Goal: Book appointment/travel/reservation

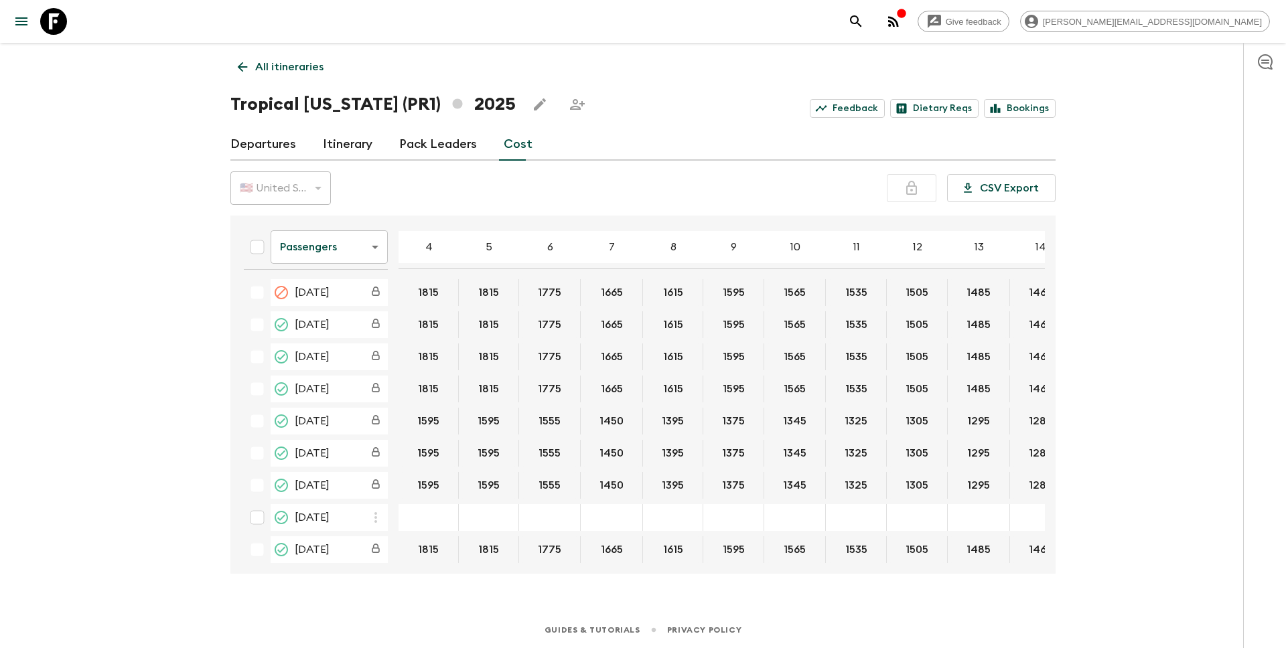
click at [273, 66] on p "All itineraries" at bounding box center [289, 67] width 68 height 16
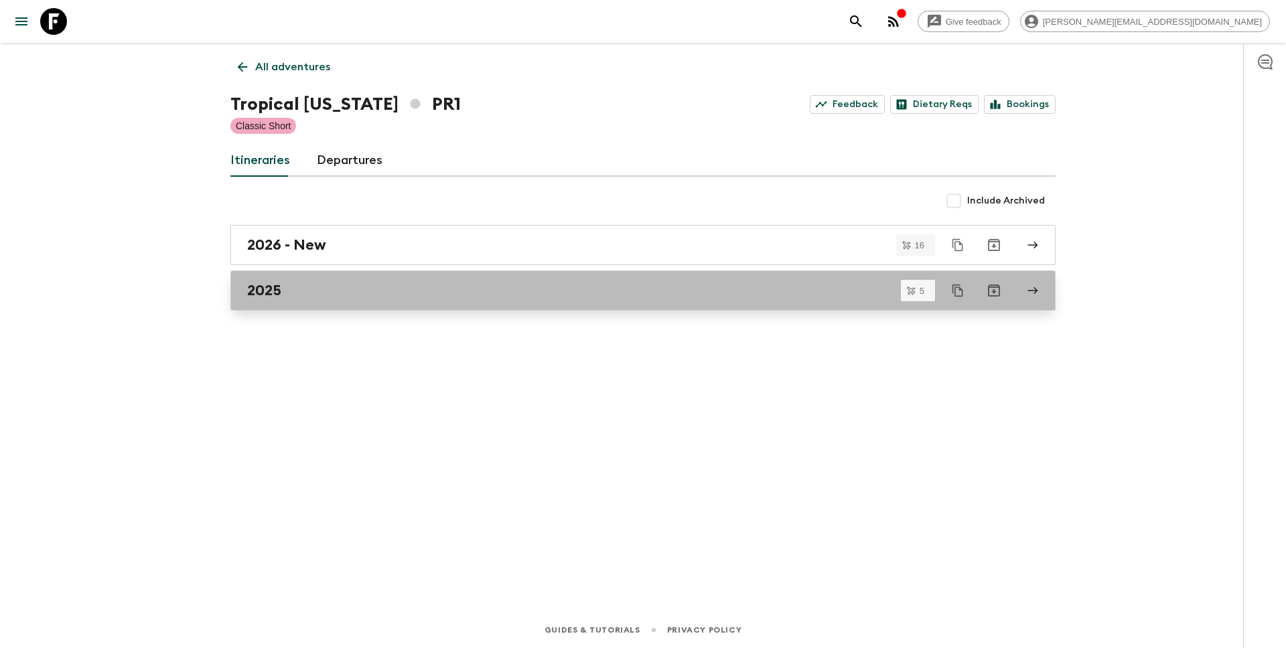
click at [273, 285] on h2 "2025" at bounding box center [264, 290] width 34 height 17
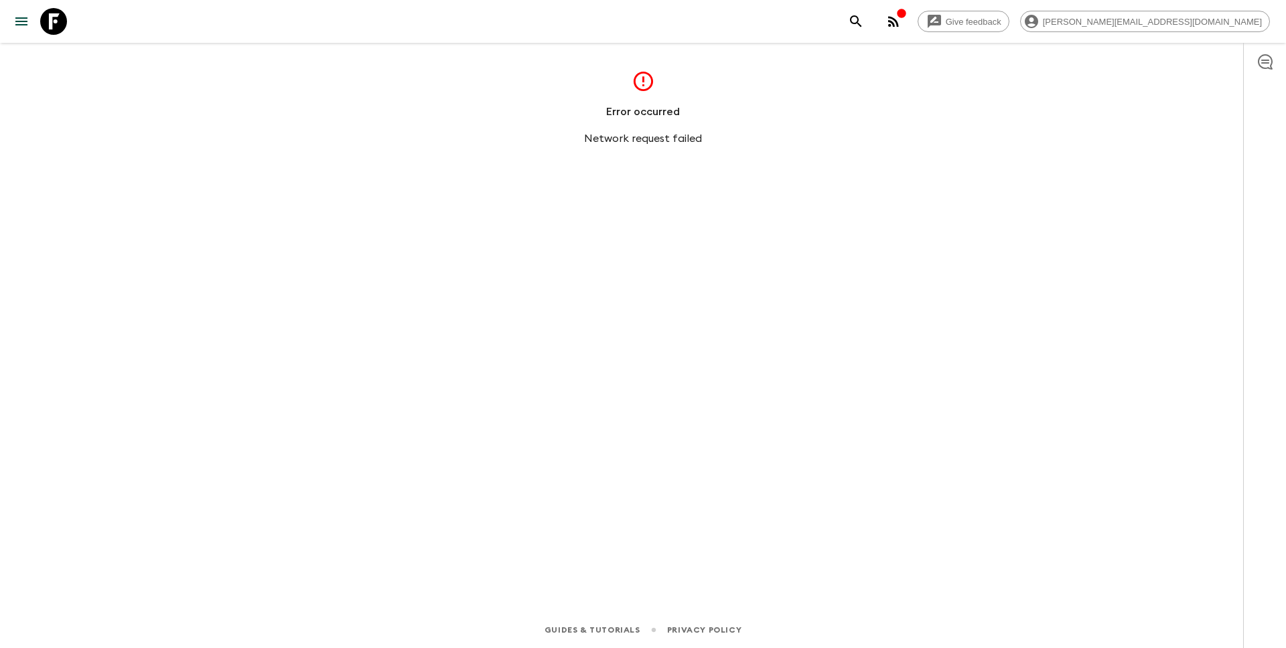
click at [216, 323] on div "Error occurred Network request failed" at bounding box center [642, 309] width 857 height 532
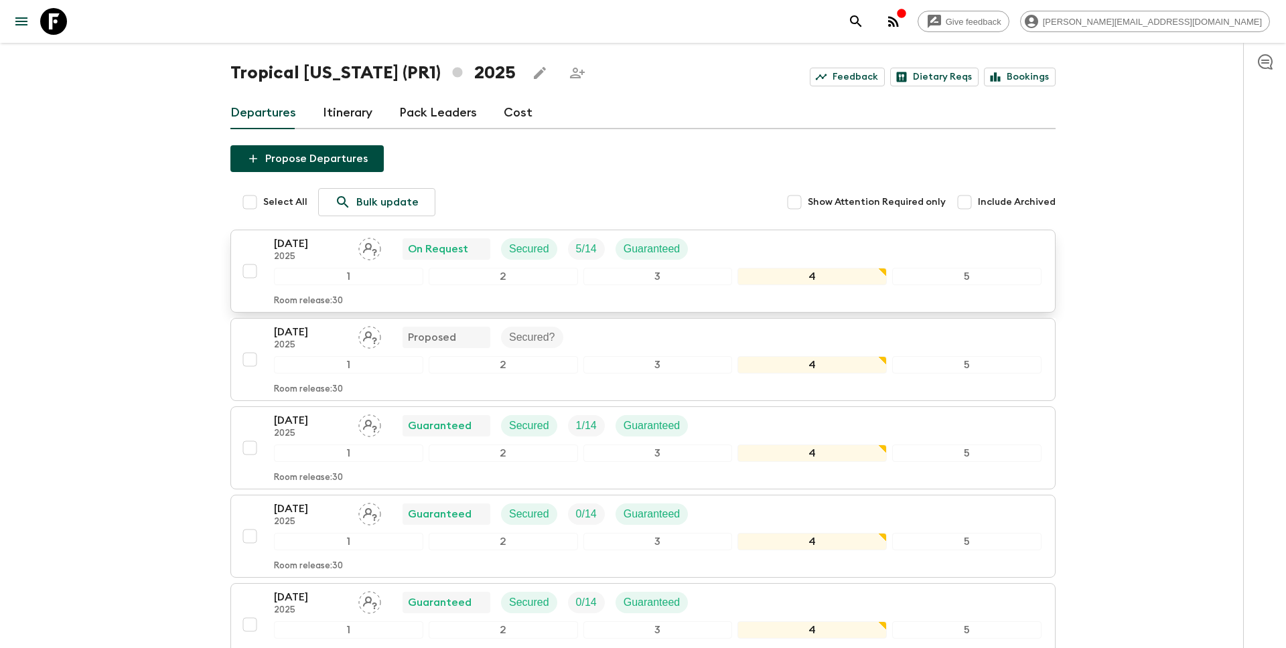
scroll to position [33, 0]
